Goal: Task Accomplishment & Management: Manage account settings

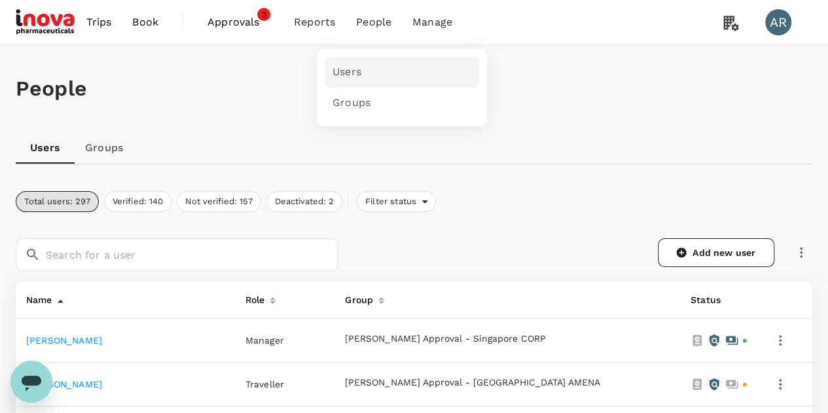
click at [363, 66] on link "Users" at bounding box center [402, 72] width 155 height 31
click at [363, 73] on link "Users" at bounding box center [402, 72] width 155 height 31
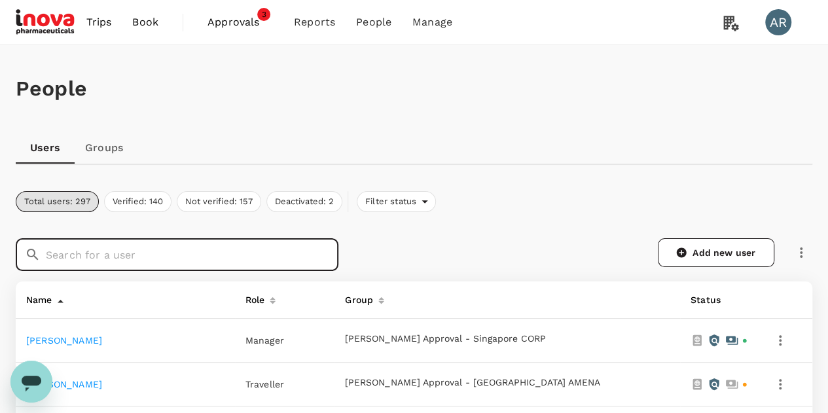
click at [320, 247] on input "text" at bounding box center [192, 254] width 293 height 33
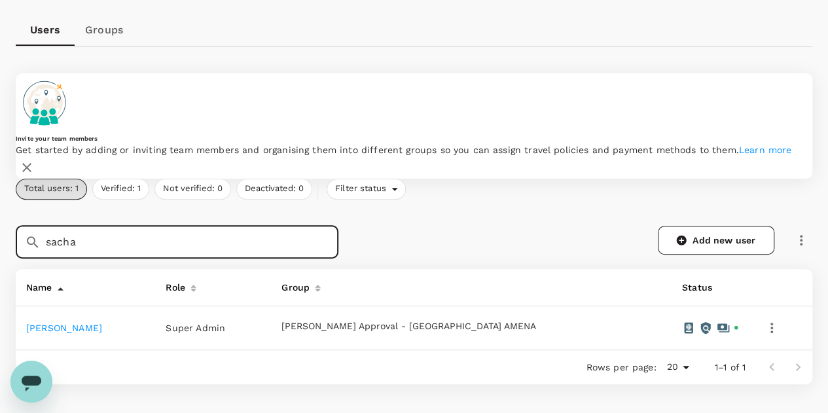
scroll to position [131, 0]
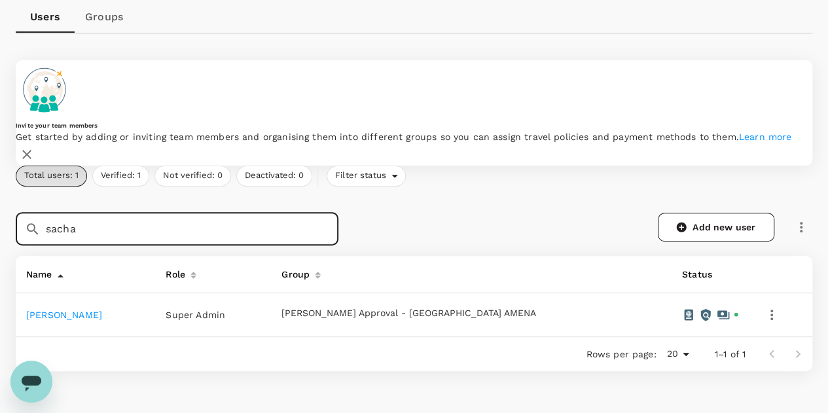
type input "sacha"
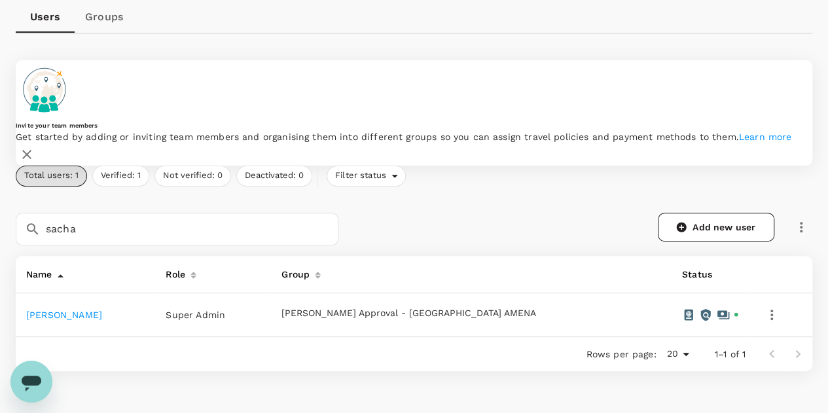
click at [62, 310] on link "[PERSON_NAME]" at bounding box center [64, 315] width 76 height 10
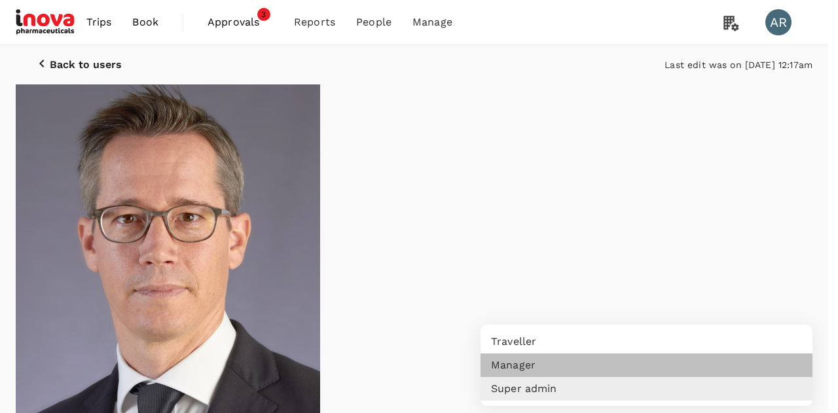
click at [783, 359] on li "Manager" at bounding box center [647, 366] width 332 height 24
type input "admin"
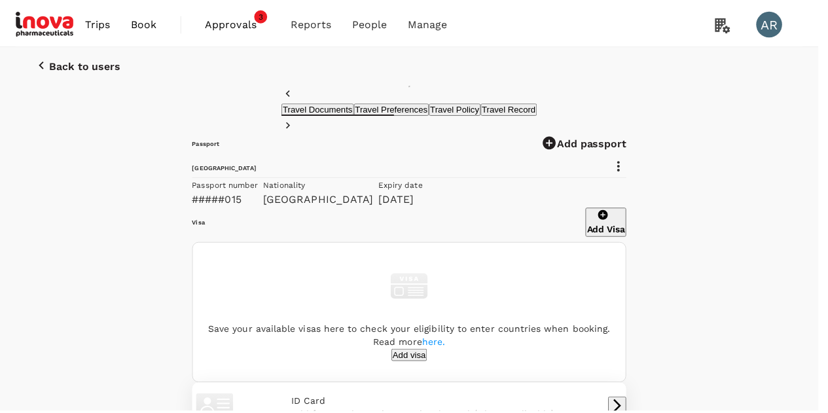
scroll to position [0, 0]
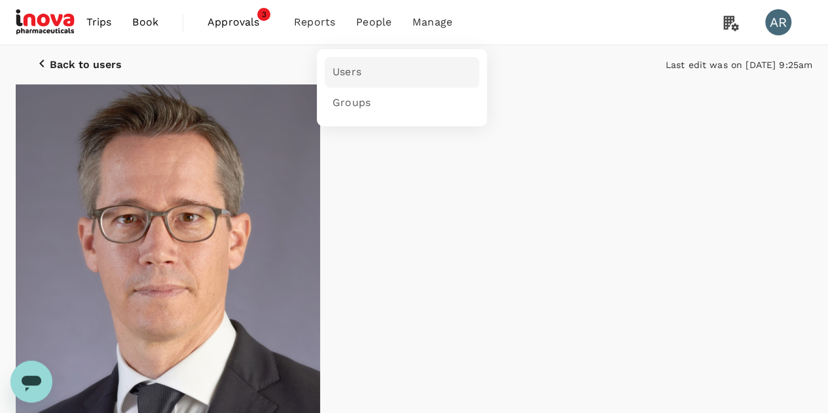
click at [380, 75] on link "Users" at bounding box center [402, 72] width 155 height 31
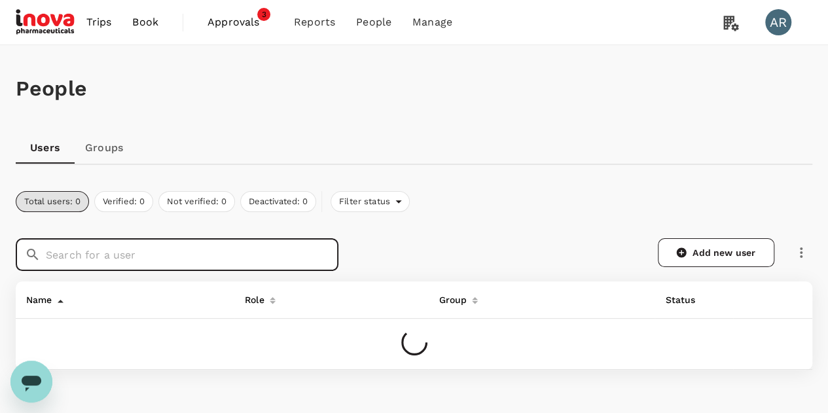
click at [285, 260] on input "text" at bounding box center [192, 254] width 293 height 33
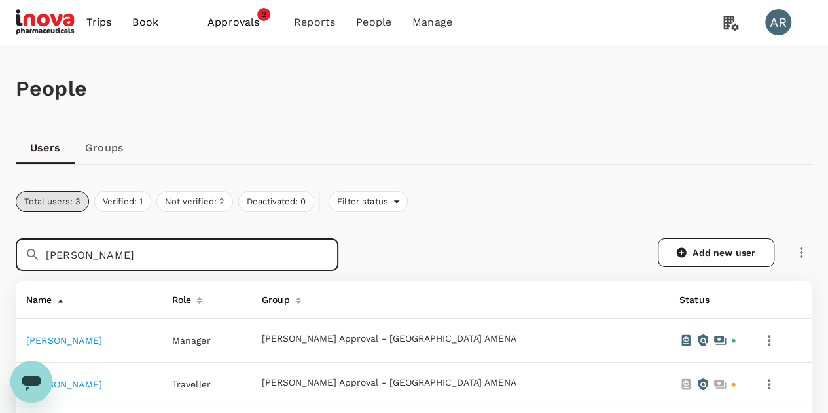
type input "[PERSON_NAME]"
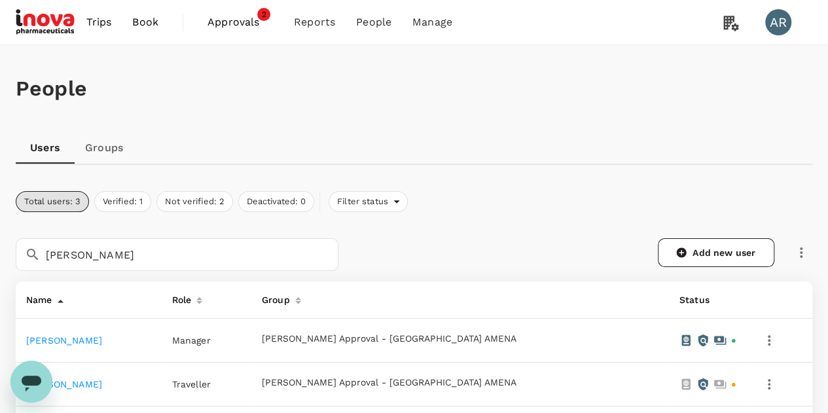
click at [81, 340] on link "[PERSON_NAME]" at bounding box center [64, 340] width 76 height 10
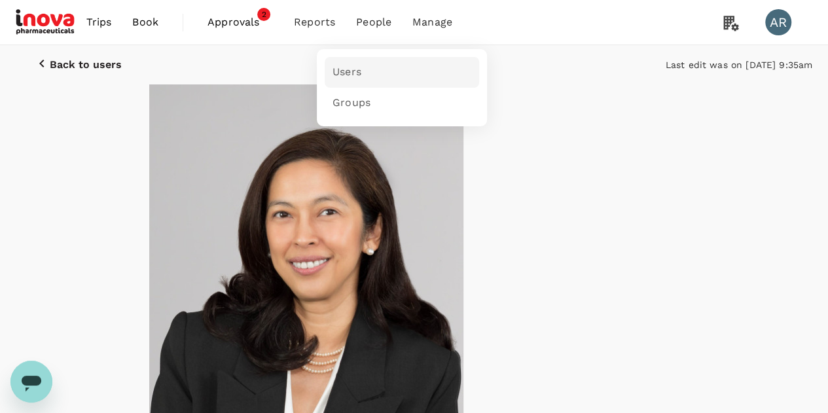
click at [370, 77] on link "Users" at bounding box center [402, 72] width 155 height 31
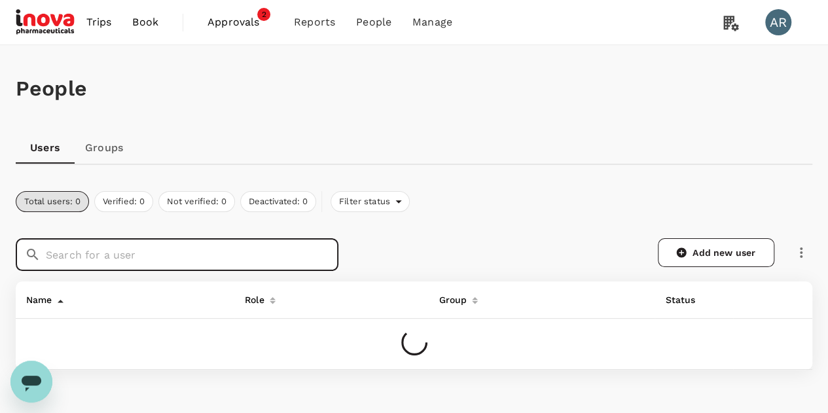
click at [310, 262] on input "text" at bounding box center [192, 254] width 293 height 33
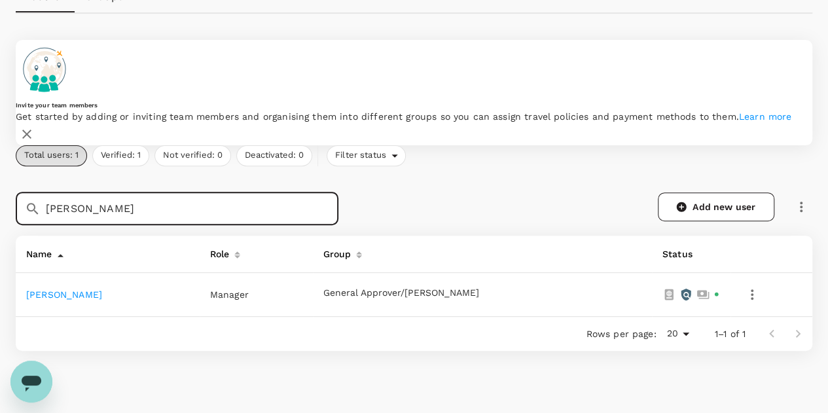
scroll to position [183, 0]
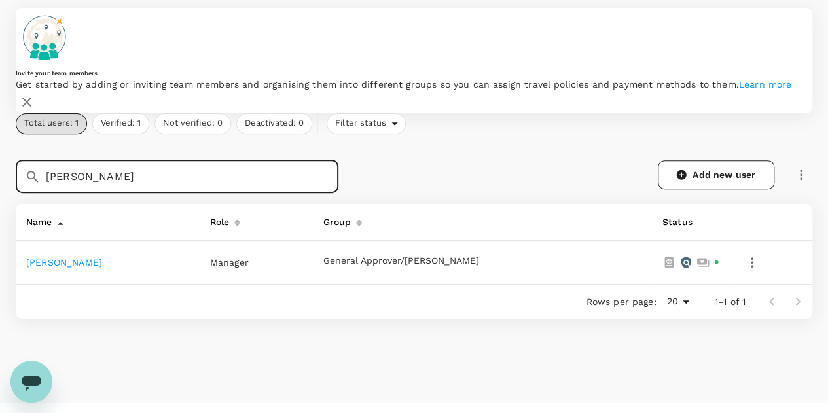
type input "[PERSON_NAME]"
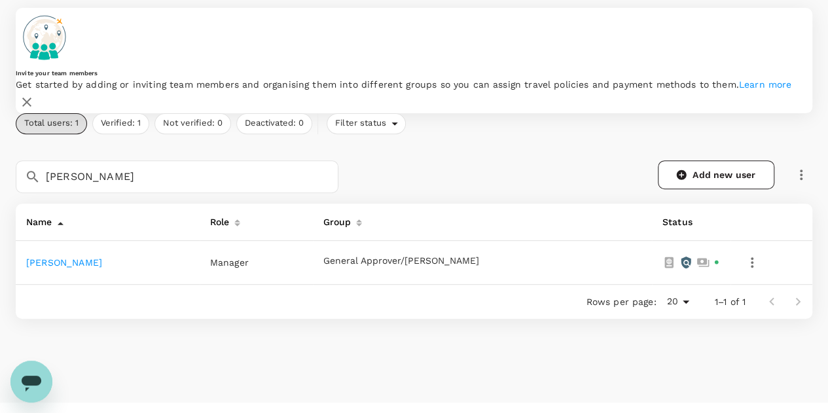
click at [56, 257] on link "[PERSON_NAME]" at bounding box center [64, 262] width 76 height 10
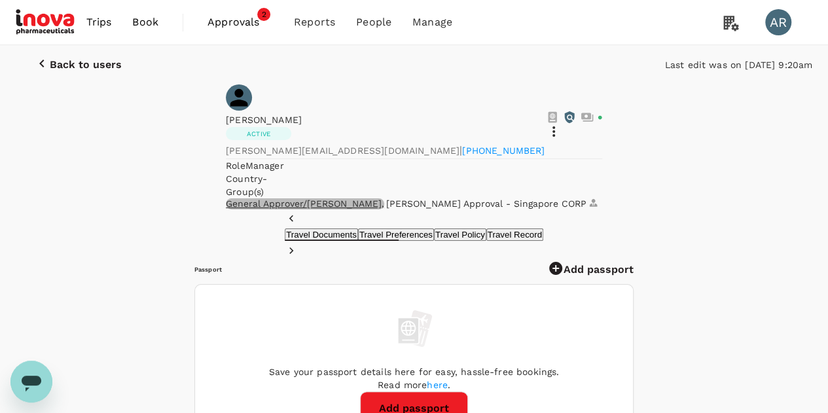
click at [384, 199] on span "General Approver/[PERSON_NAME] ," at bounding box center [305, 204] width 158 height 10
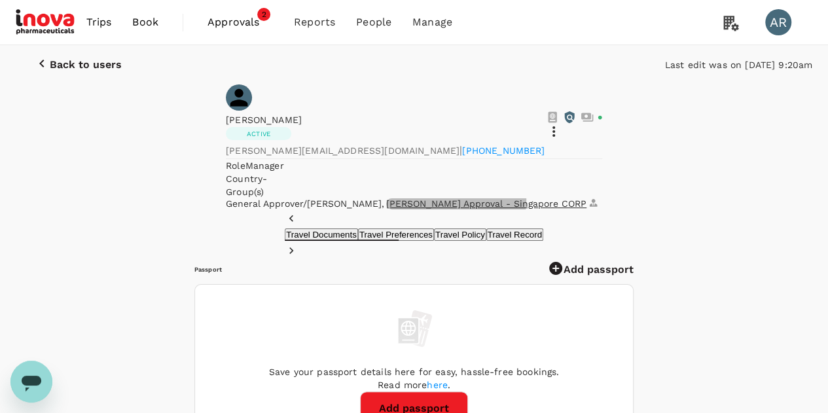
click at [590, 204] on span "[PERSON_NAME] Approval - Singapore CORP" at bounding box center [493, 203] width 214 height 11
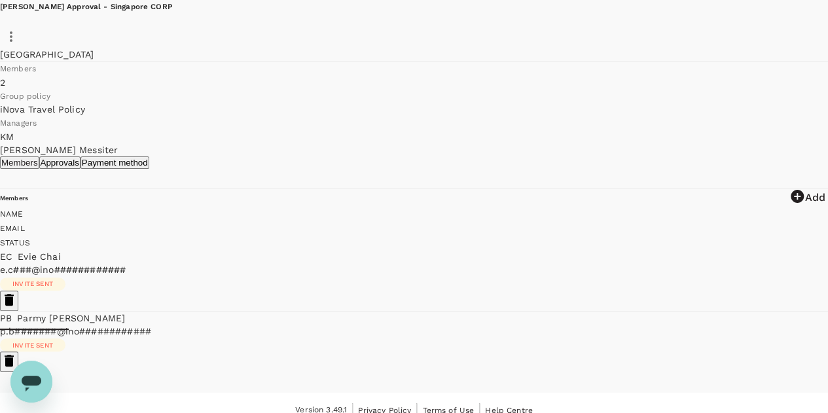
scroll to position [115, 0]
